Goal: Complete application form

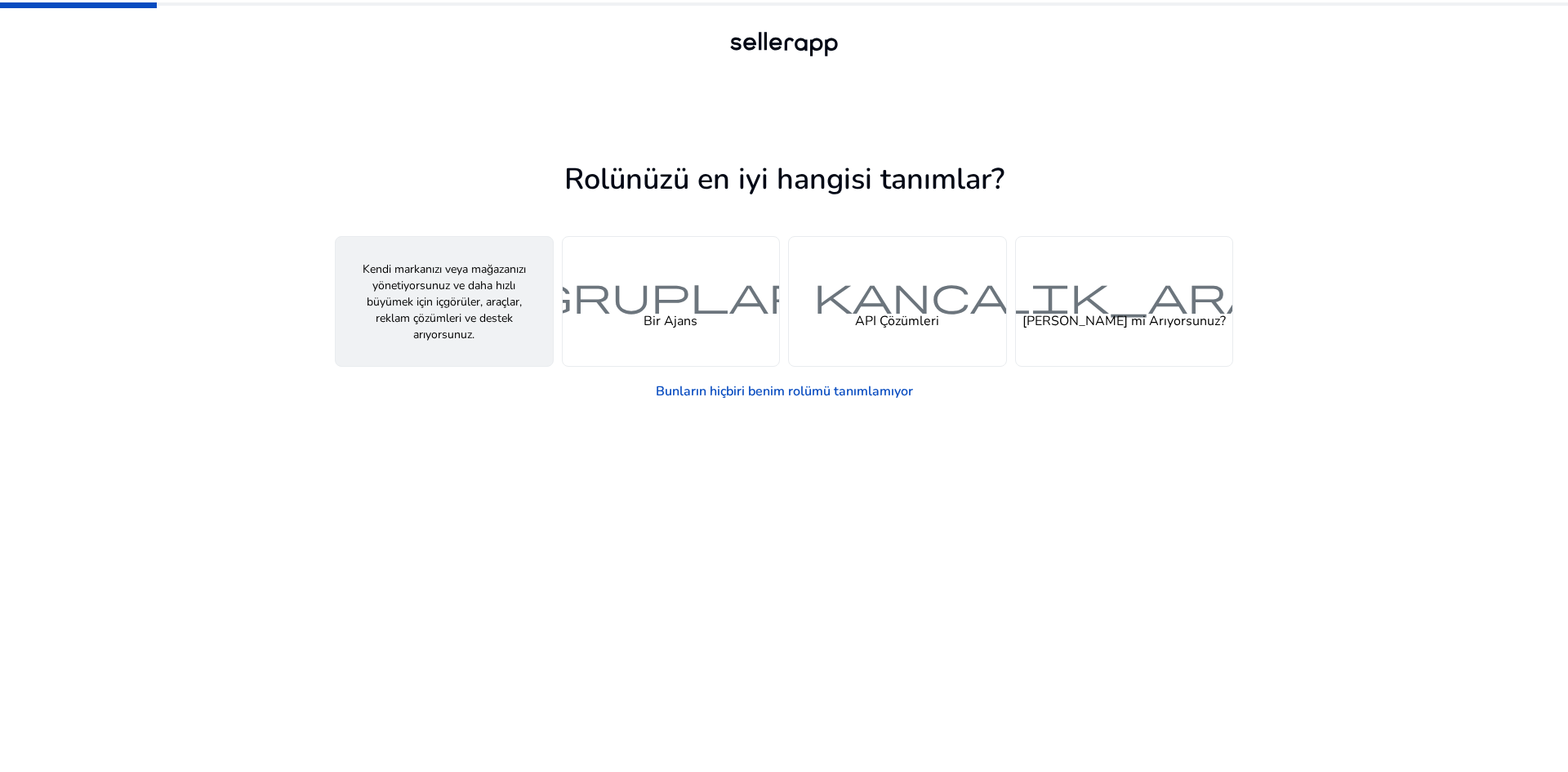
click at [489, 356] on div "kişi Bir Satıcı" at bounding box center [444, 301] width 217 height 129
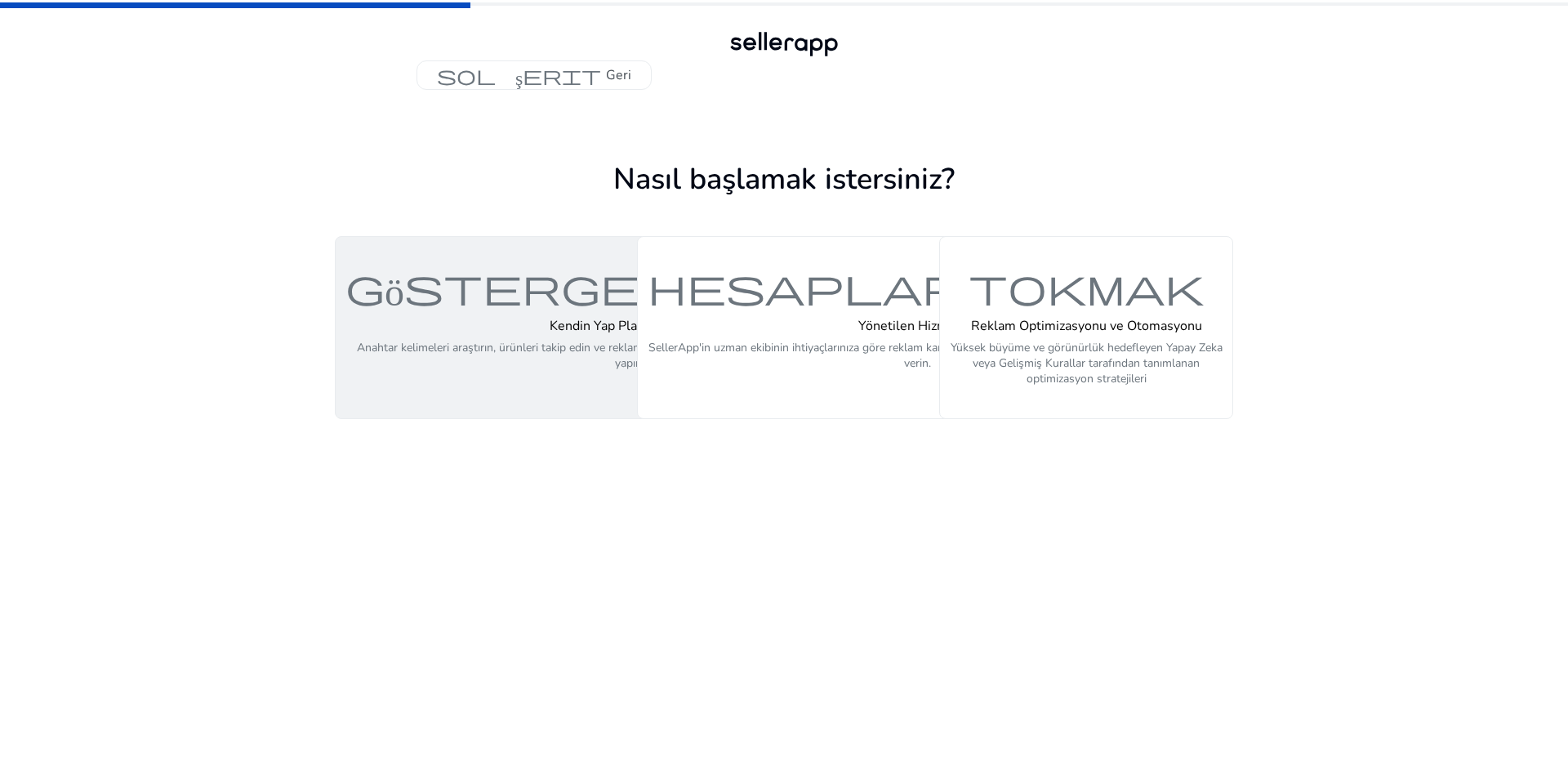
click at [493, 342] on font "Anahtar kelimeleri araştırın, ürünleri takip edin ve reklam kampanyalarınızı op…" at bounding box center [630, 355] width 547 height 31
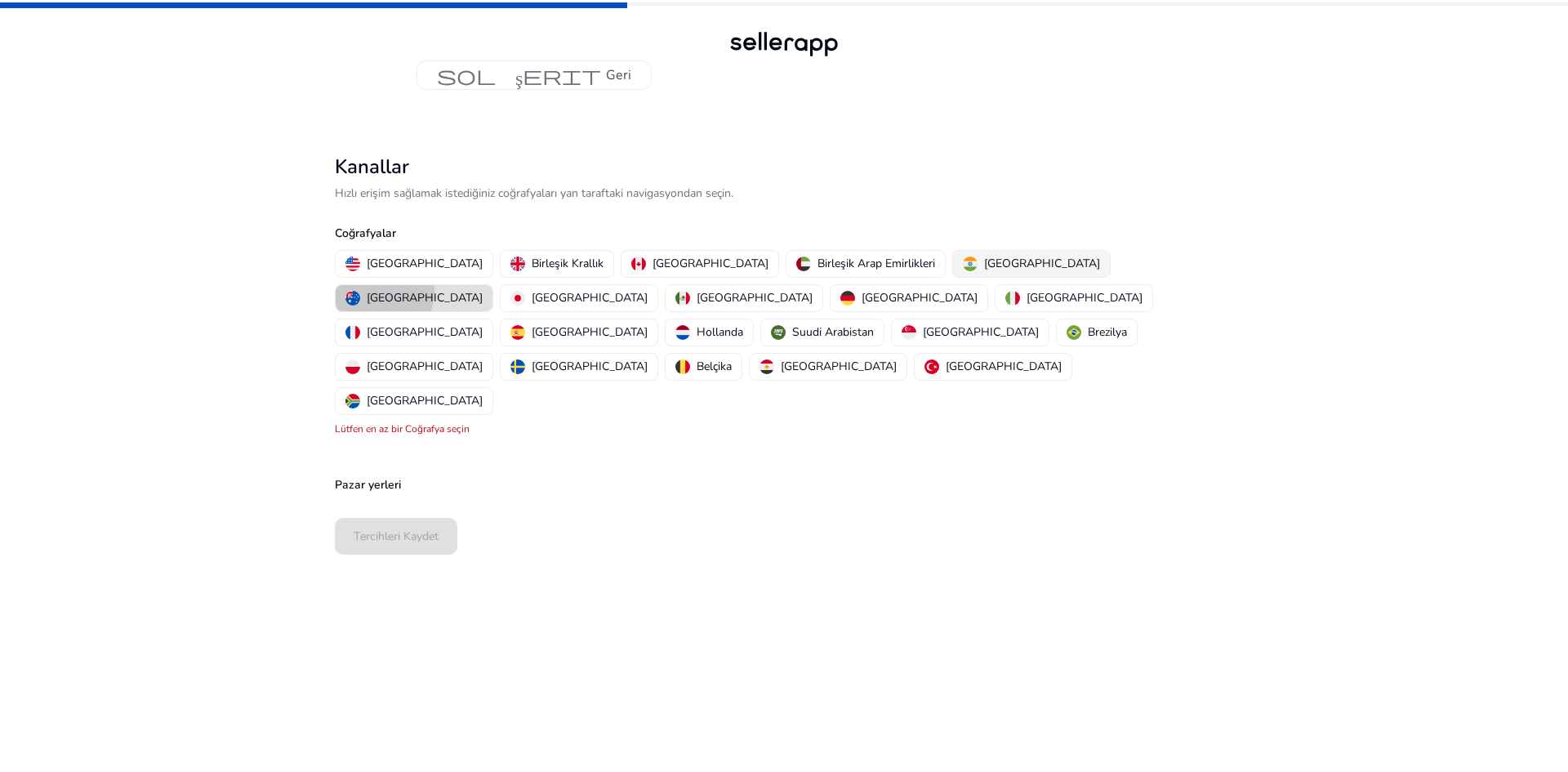
drag, startPoint x: 1017, startPoint y: 254, endPoint x: 956, endPoint y: 257, distance: 61.1
click at [492, 285] on button "[GEOGRAPHIC_DATA]" at bounding box center [413, 298] width 157 height 26
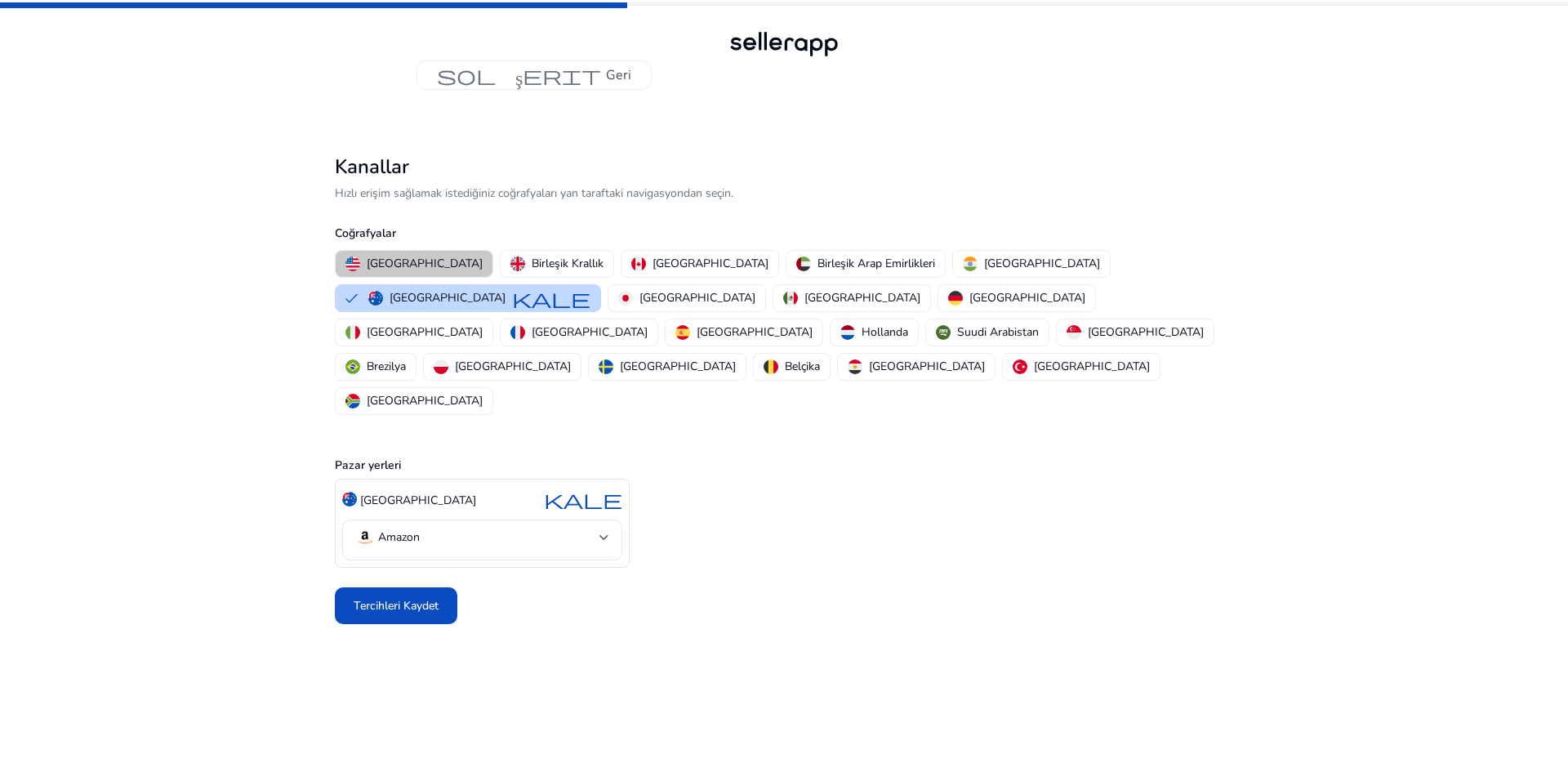
click at [362, 266] on div "[GEOGRAPHIC_DATA]" at bounding box center [414, 263] width 137 height 17
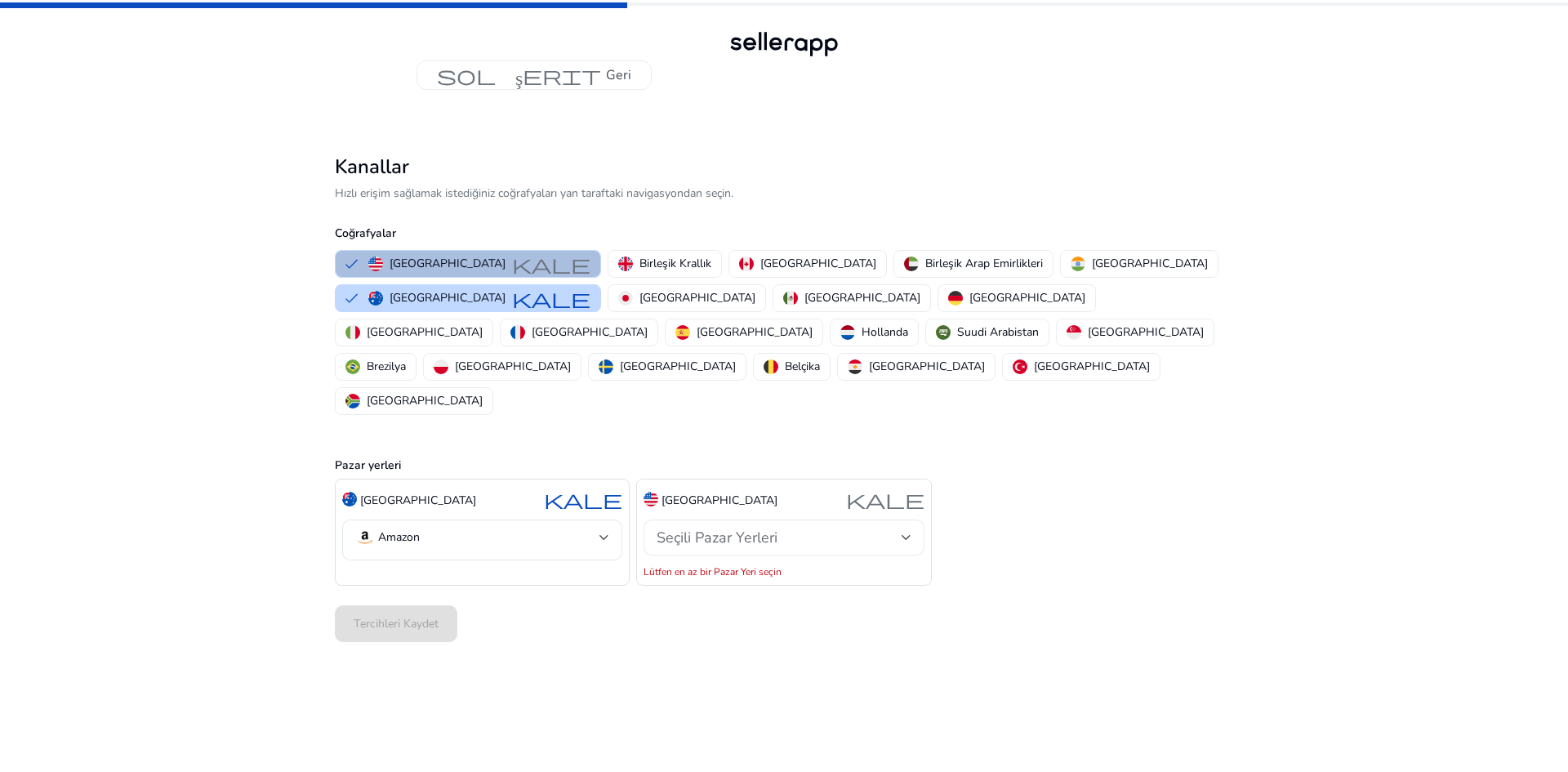
click at [730, 528] on font "Seçili Pazar Yerleri" at bounding box center [717, 537] width 121 height 20
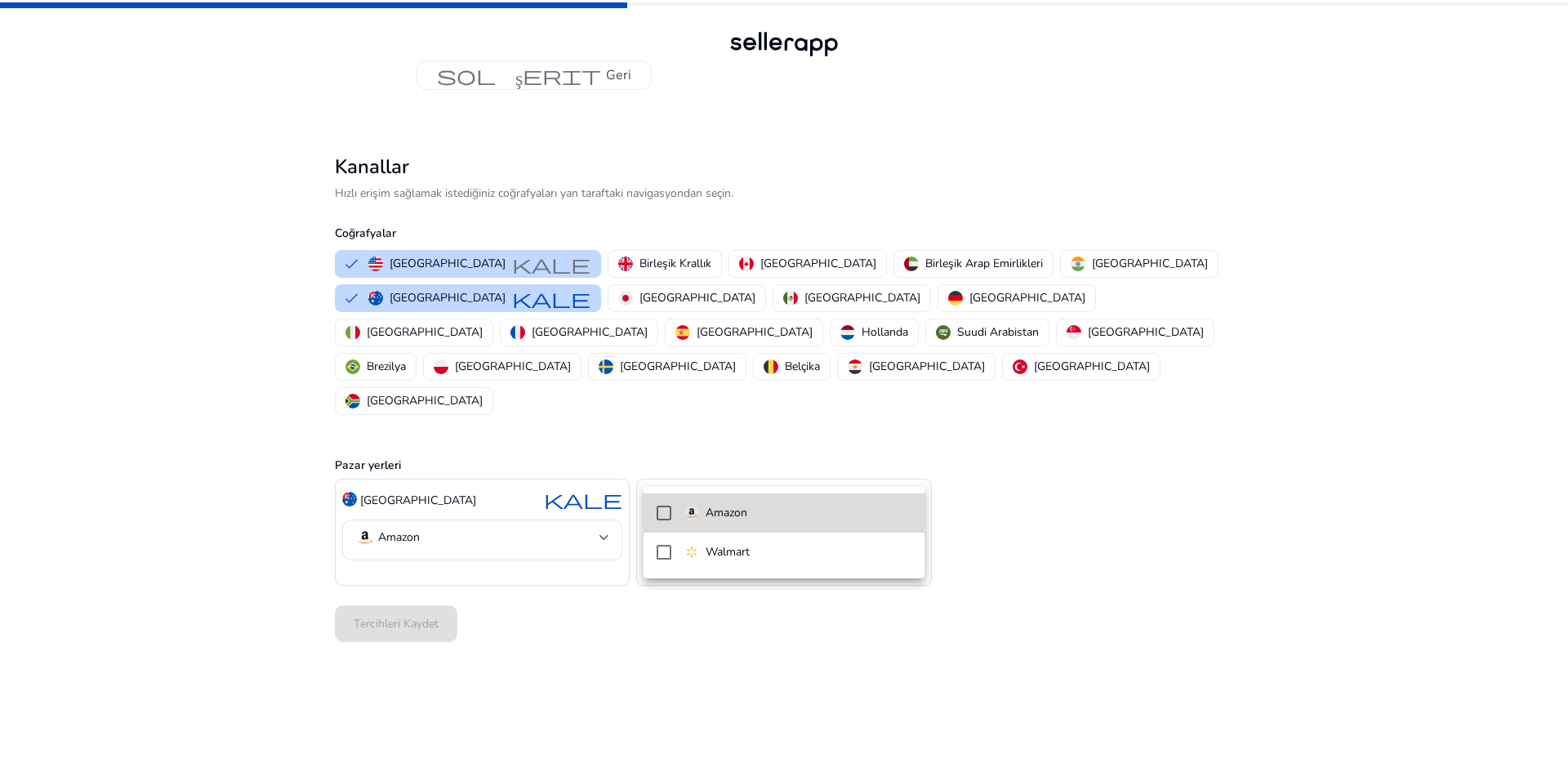
click at [711, 508] on font "Amazon" at bounding box center [727, 513] width 42 height 16
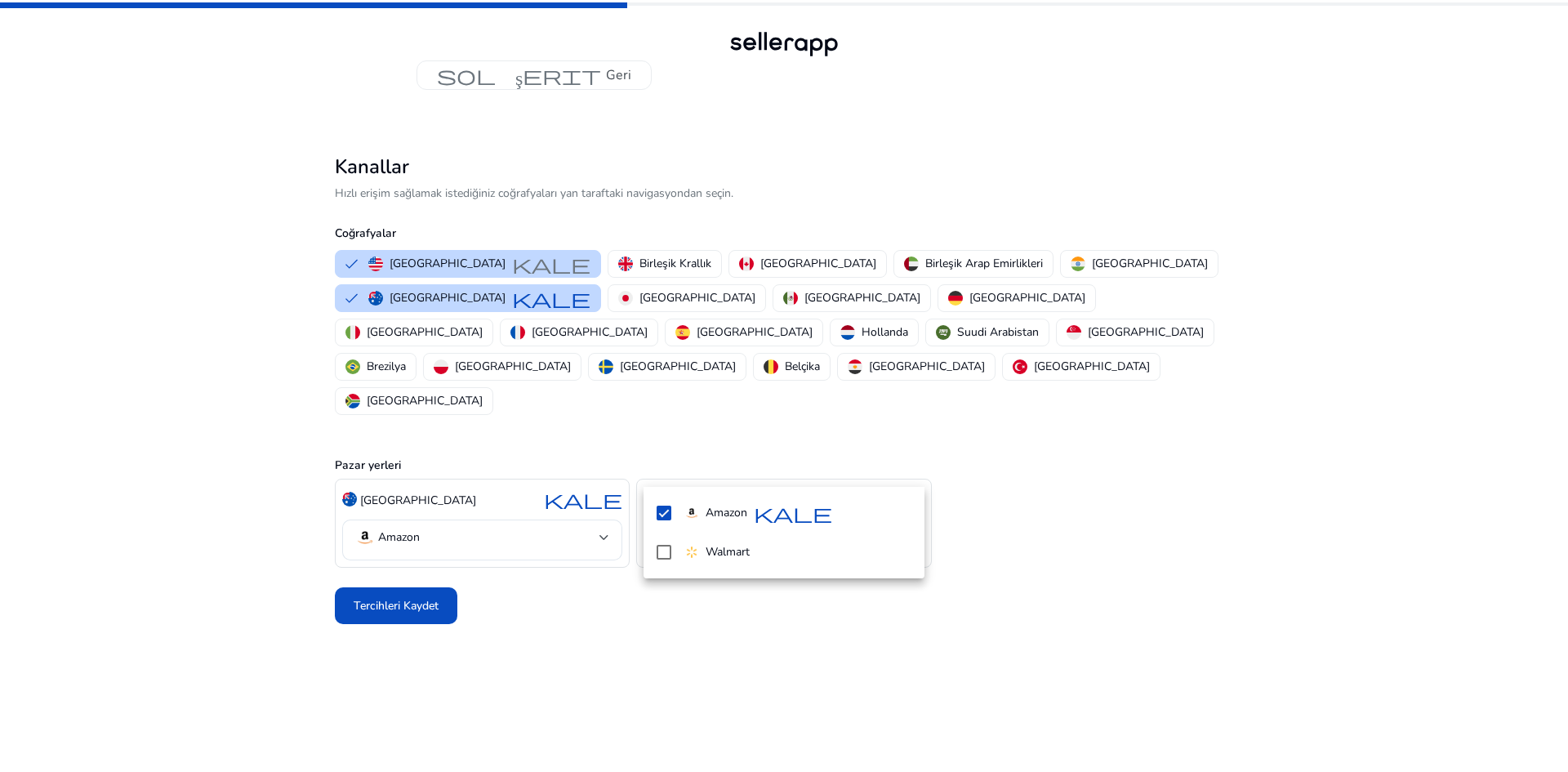
click at [428, 540] on div at bounding box center [784, 386] width 1568 height 772
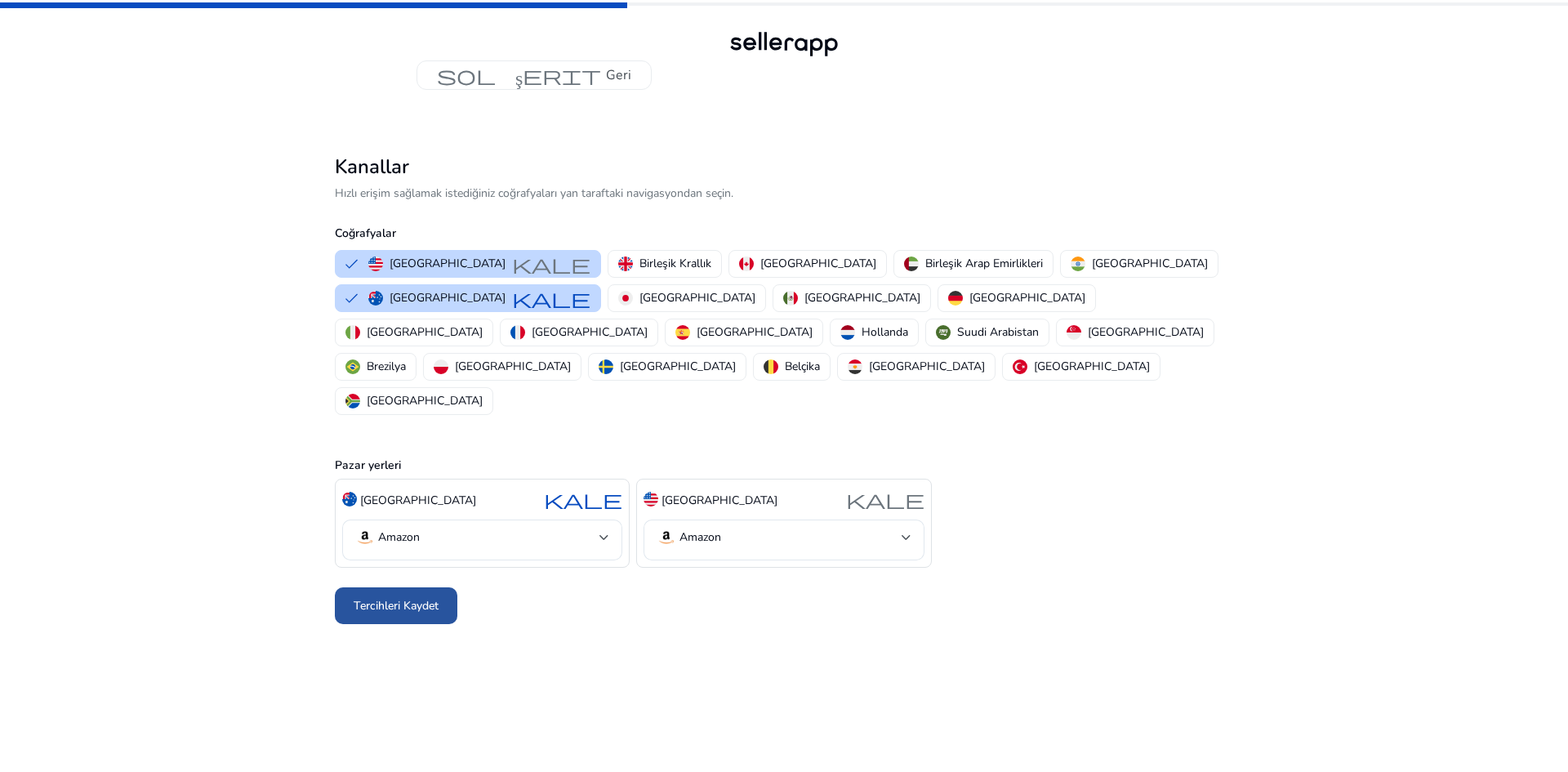
click at [406, 598] on font "Tercihleri ​​Kaydet" at bounding box center [396, 606] width 85 height 16
click at [777, 492] on font "[GEOGRAPHIC_DATA]" at bounding box center [720, 500] width 116 height 16
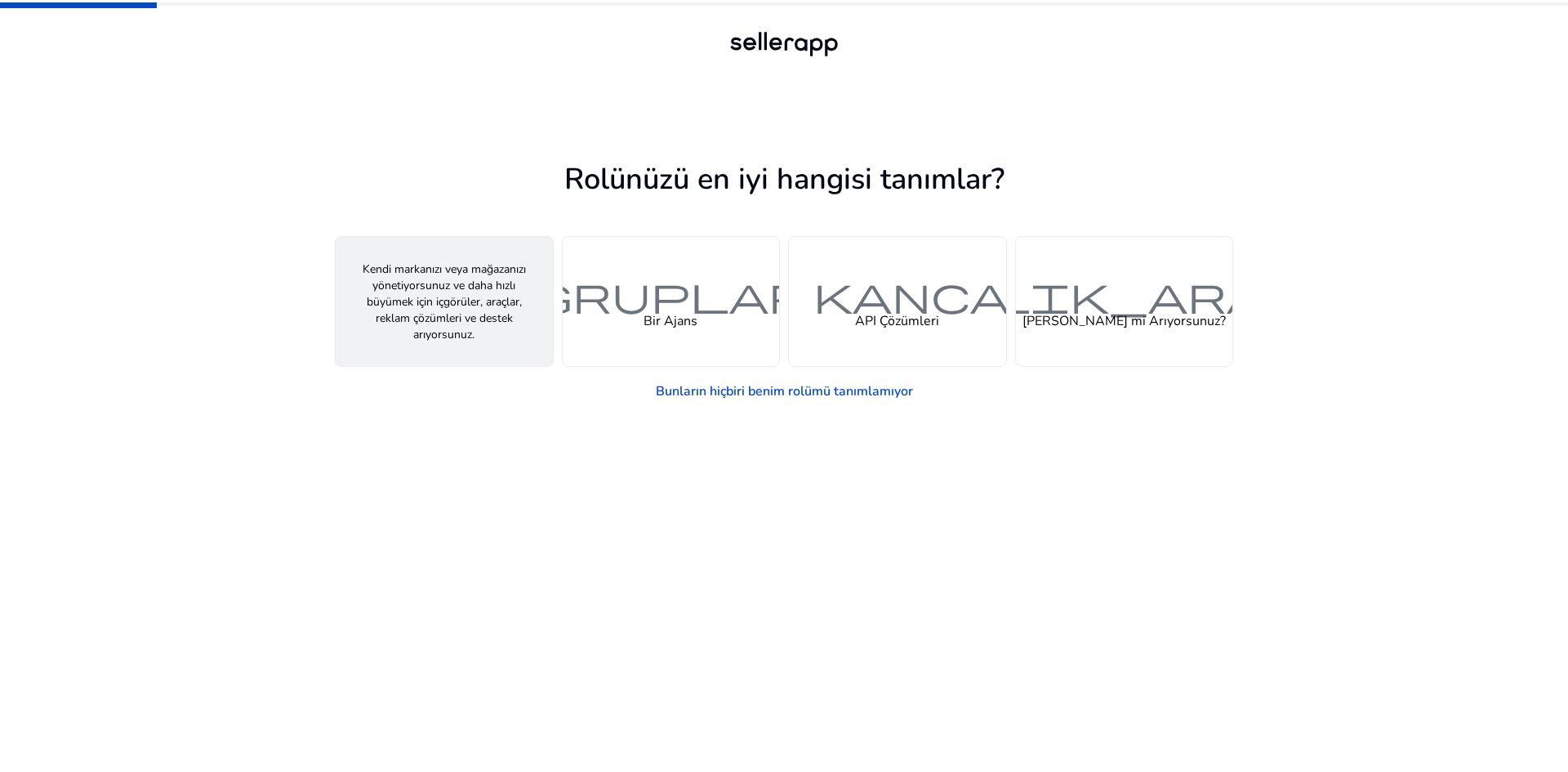
click at [483, 283] on font "kişi" at bounding box center [444, 294] width 133 height 48
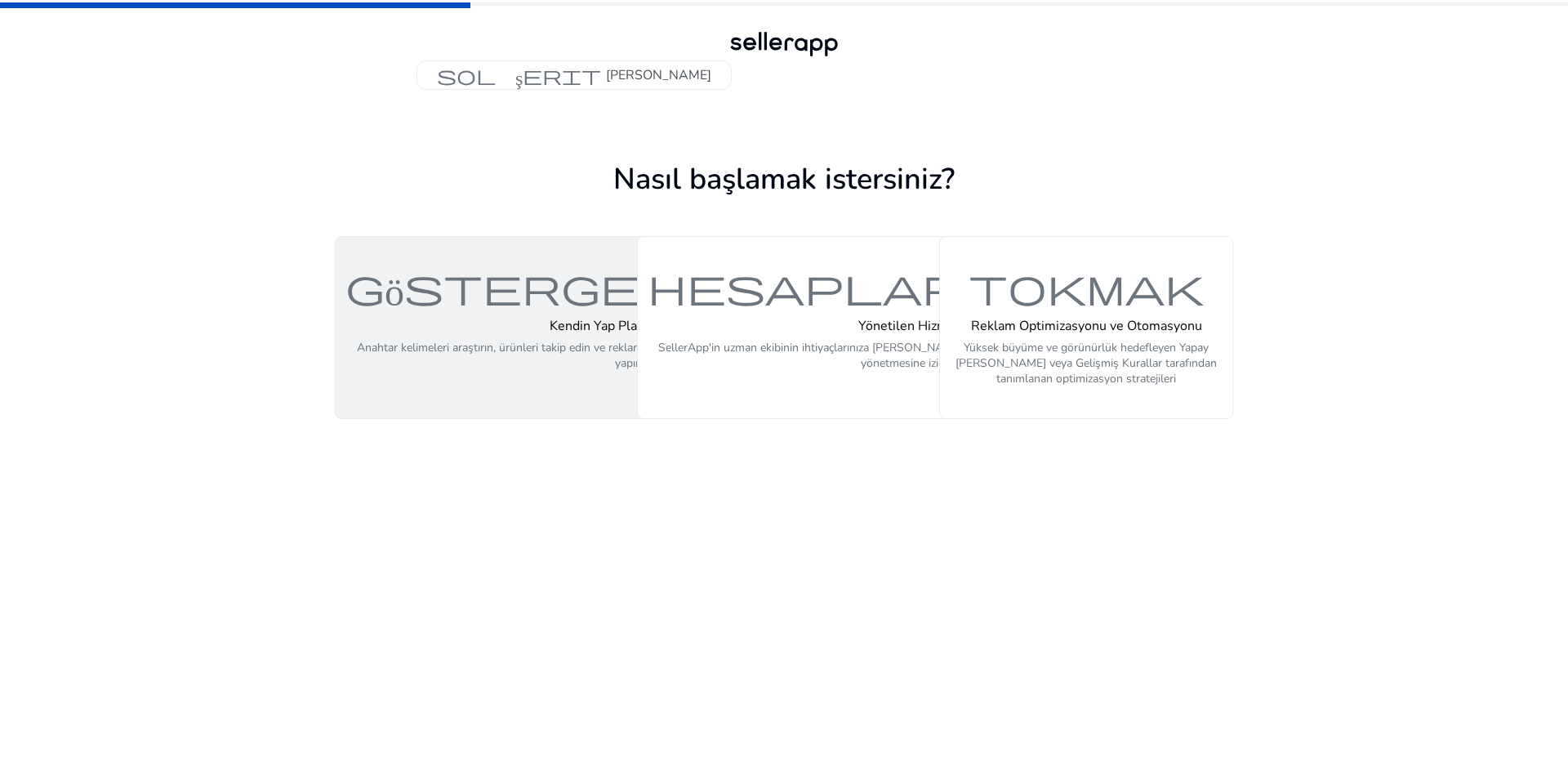
click at [431, 295] on font "gösterge paneli" at bounding box center [630, 286] width 568 height 48
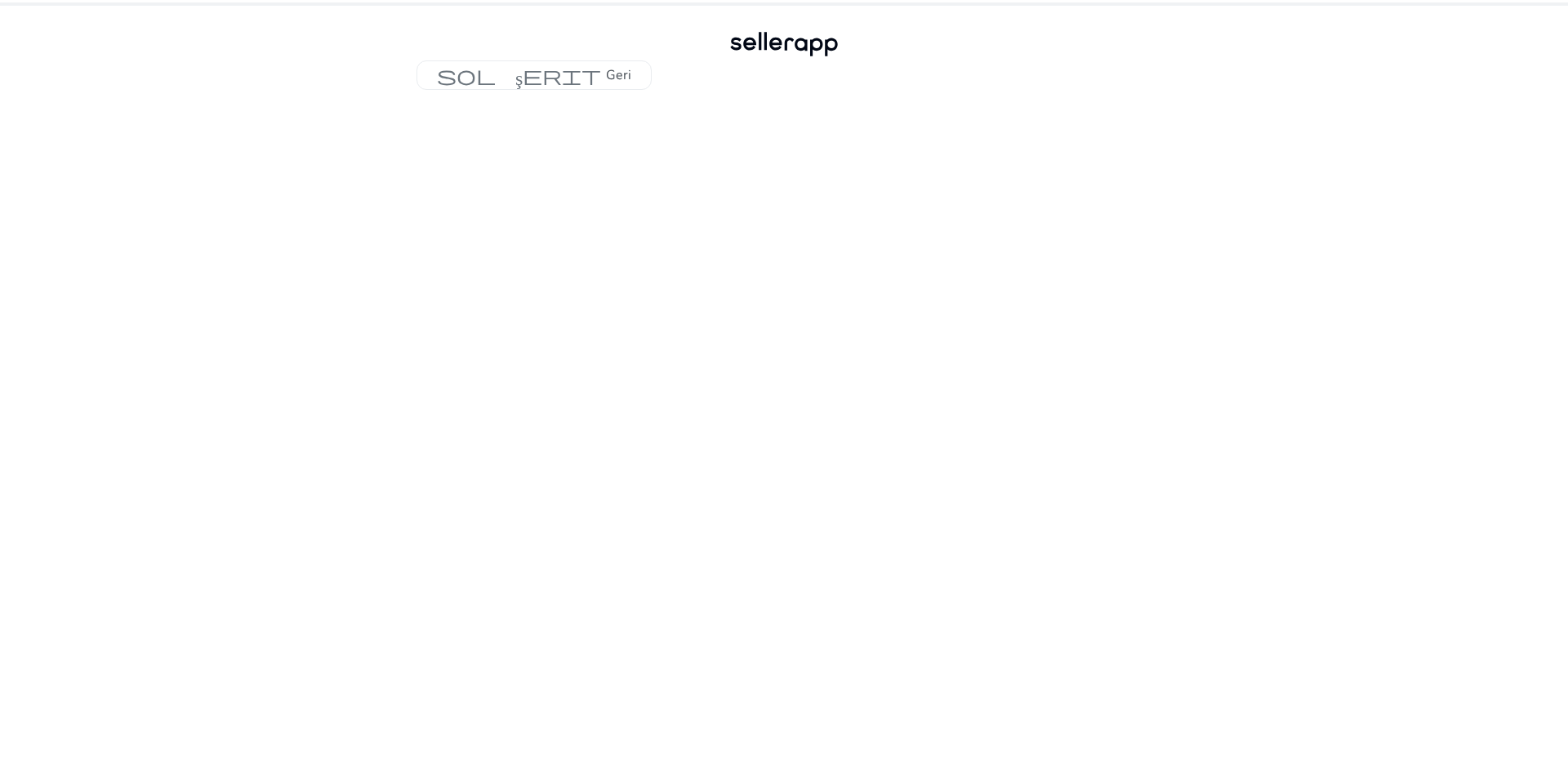
drag, startPoint x: 580, startPoint y: 149, endPoint x: 599, endPoint y: 346, distance: 197.9
click at [606, 352] on div at bounding box center [784, 431] width 898 height 682
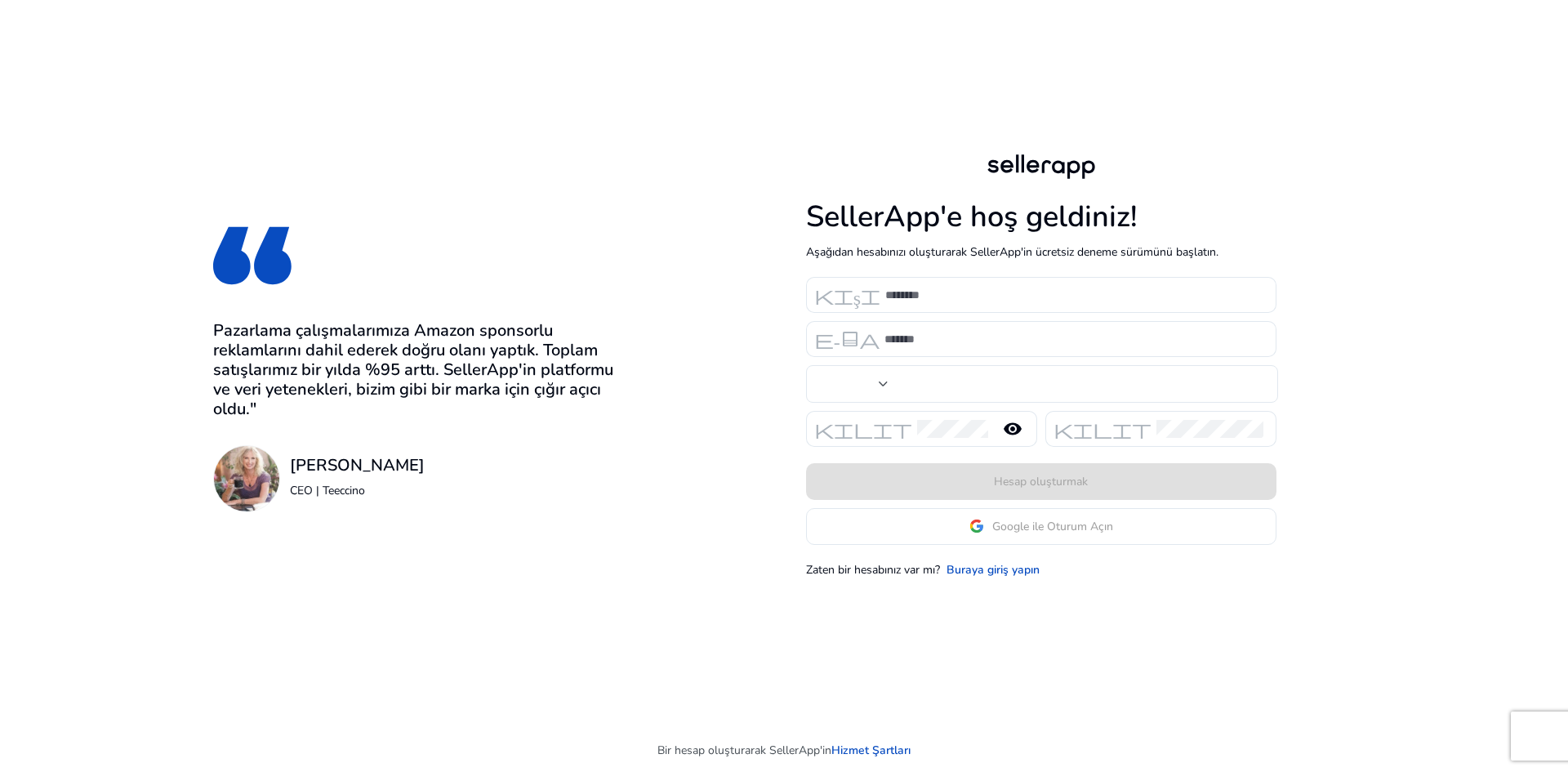
type input "***"
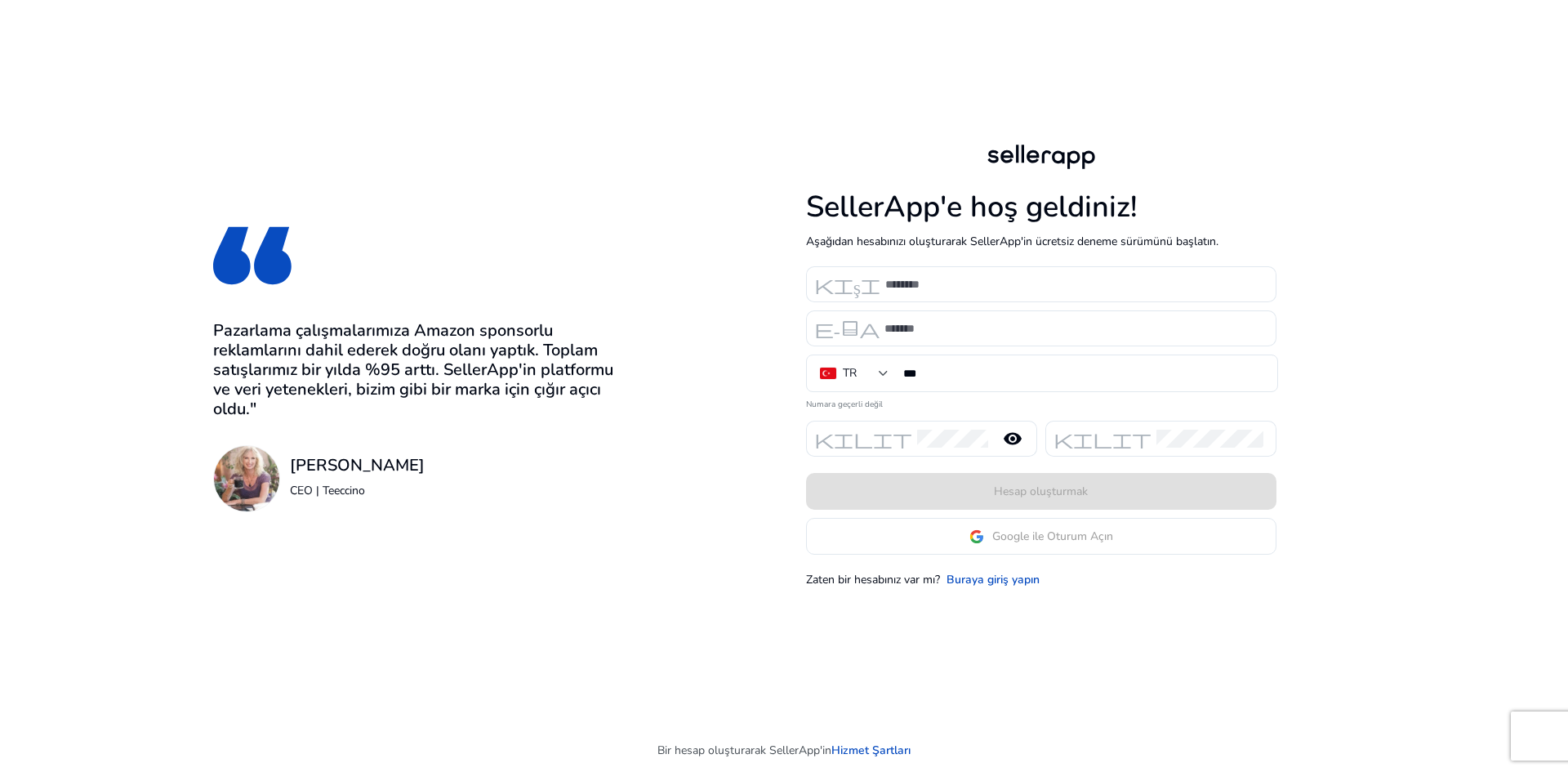
click at [936, 538] on app-google-signin "Google ile Oturum Açın" at bounding box center [1040, 536] width 470 height 36
click at [1009, 540] on font "Google ile Oturum Açın" at bounding box center [1053, 536] width 121 height 16
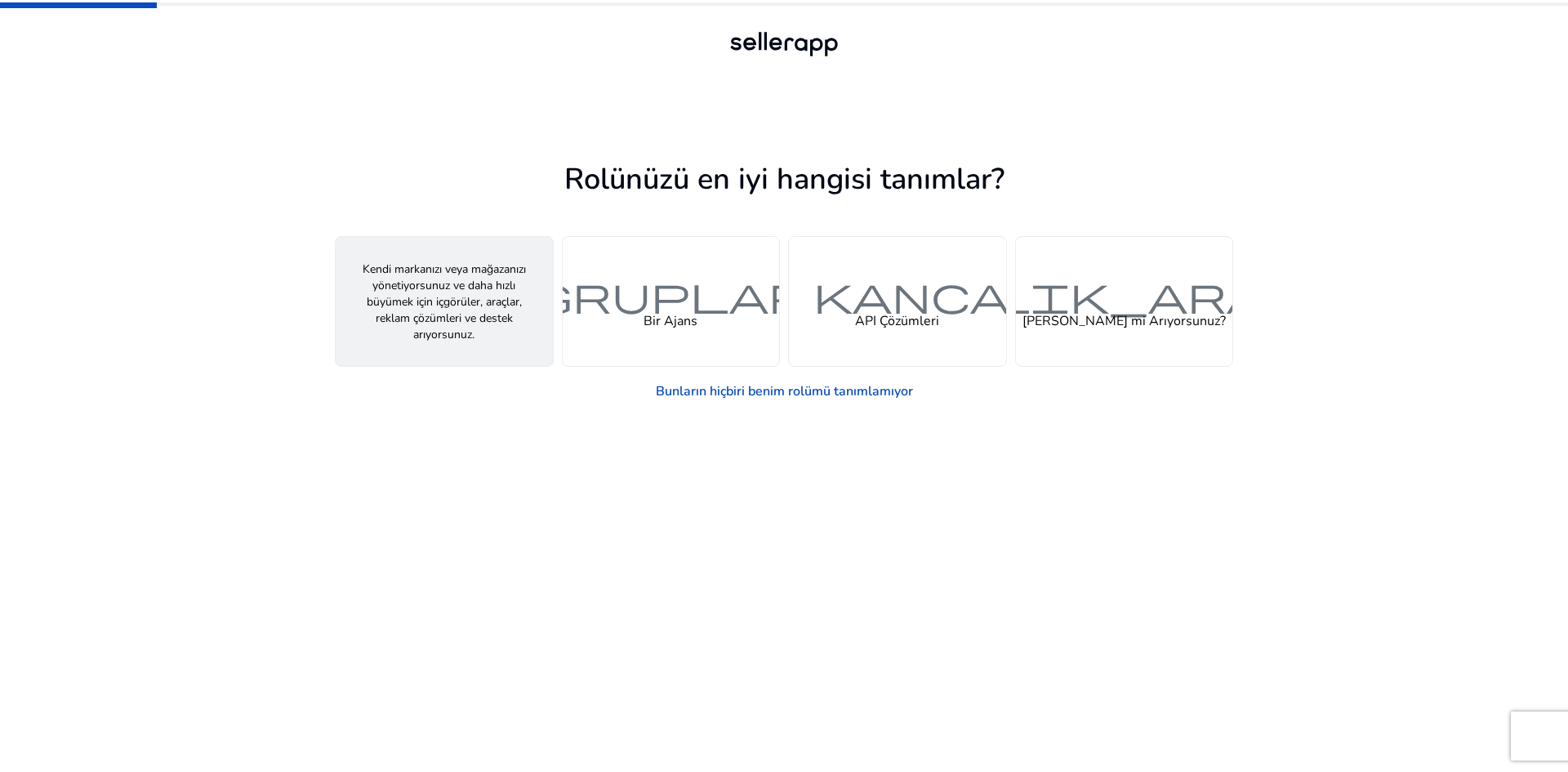
click at [484, 302] on font "kişi" at bounding box center [444, 294] width 133 height 48
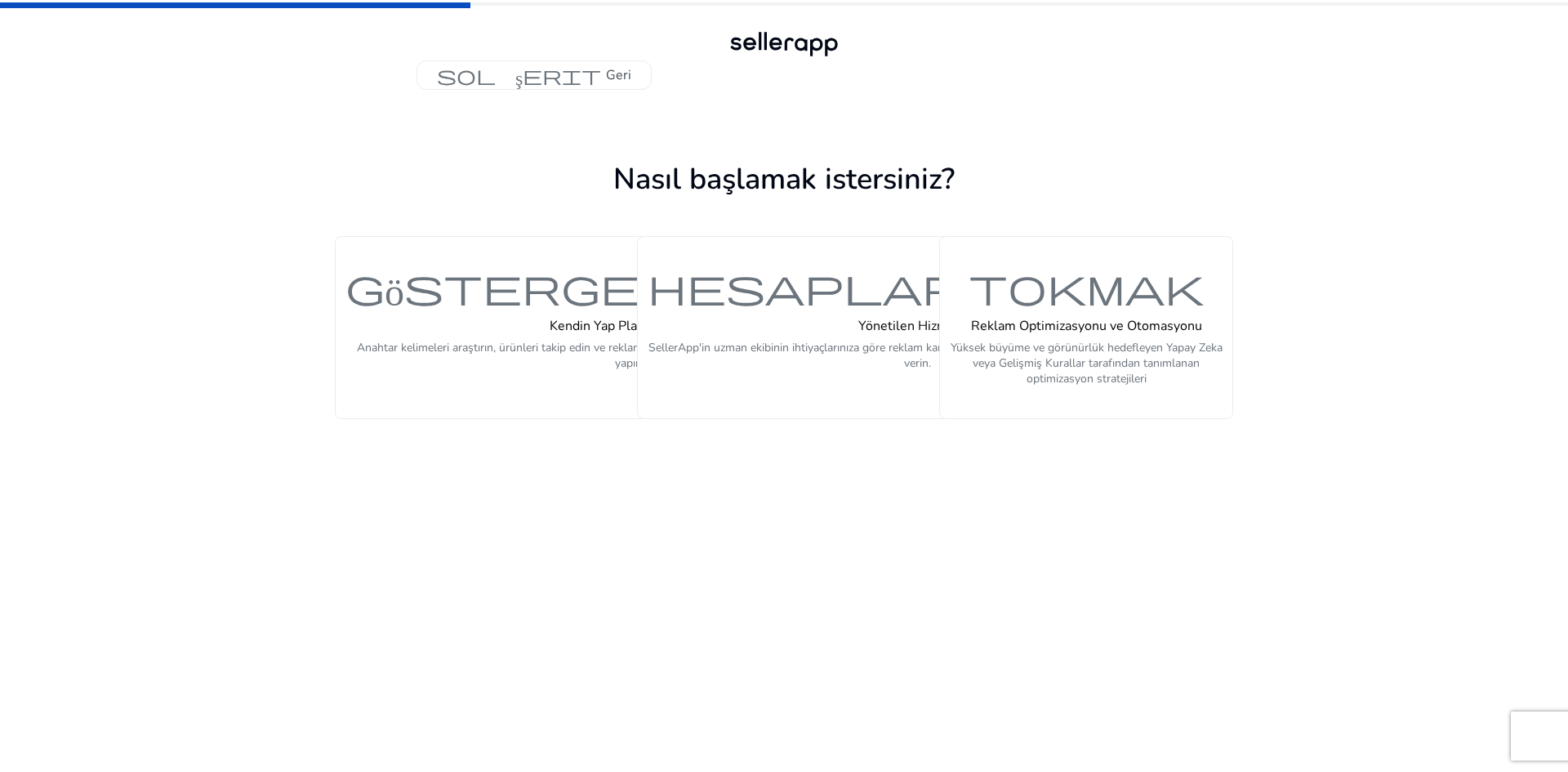
click at [509, 230] on div "gösterge paneli Kendin Yap Platformu (DIY) Anahtar kelimeleri araştırın, ürünle…" at bounding box center [784, 308] width 898 height 222
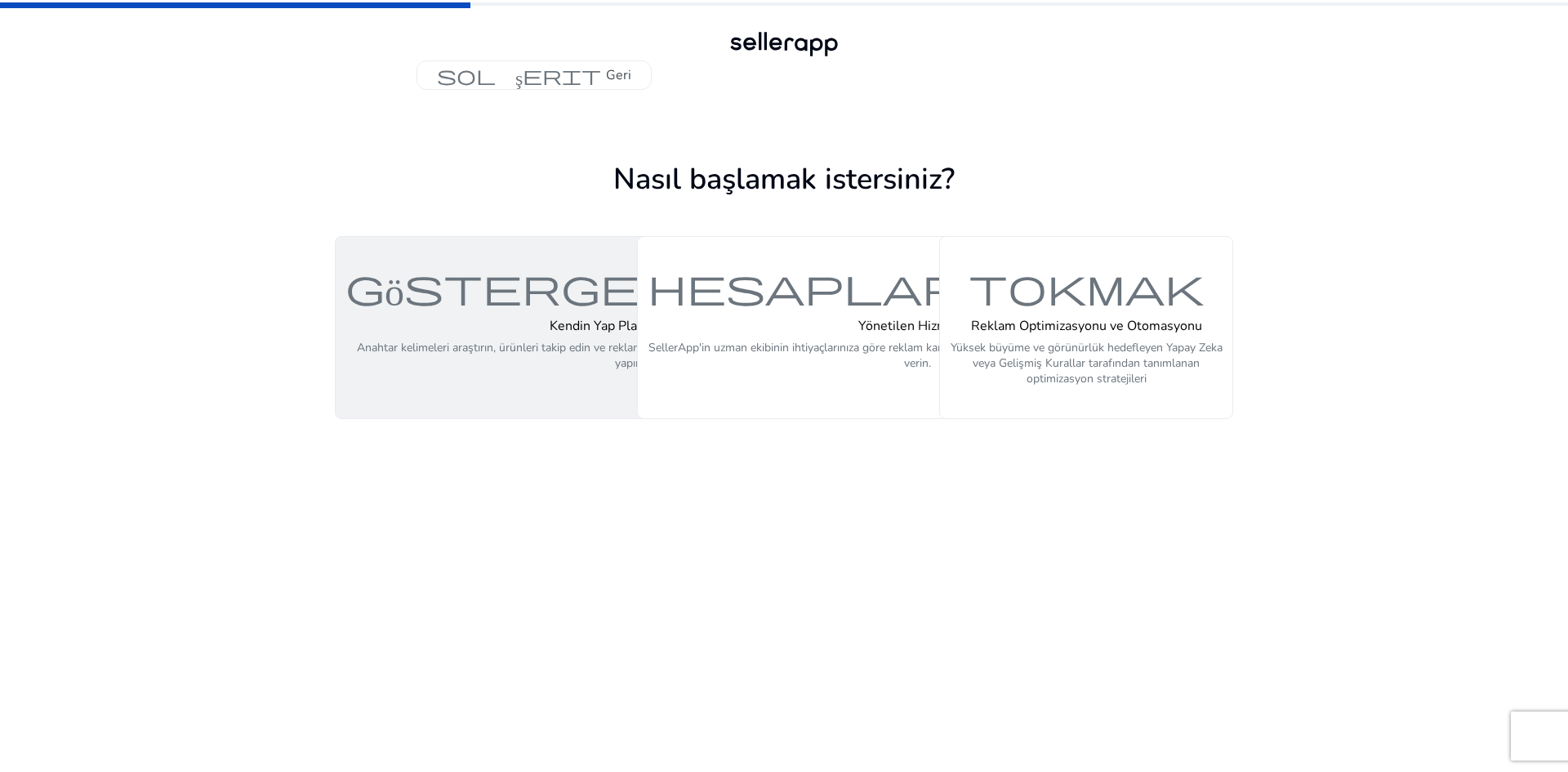
click at [510, 265] on font "gösterge paneli" at bounding box center [630, 286] width 568 height 48
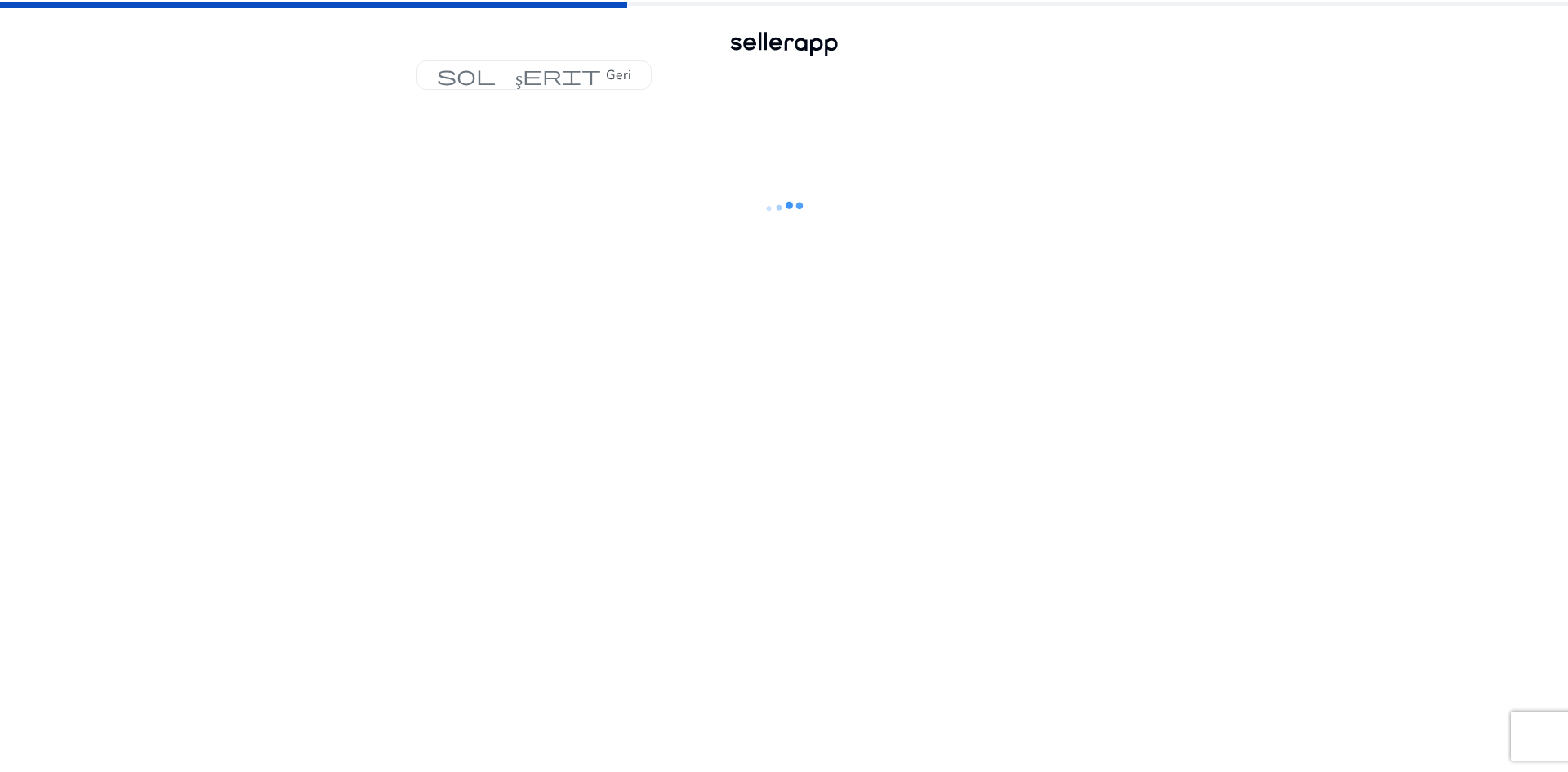
click at [1091, 261] on ng-lottie at bounding box center [784, 208] width 898 height 107
